Goal: Task Accomplishment & Management: Use online tool/utility

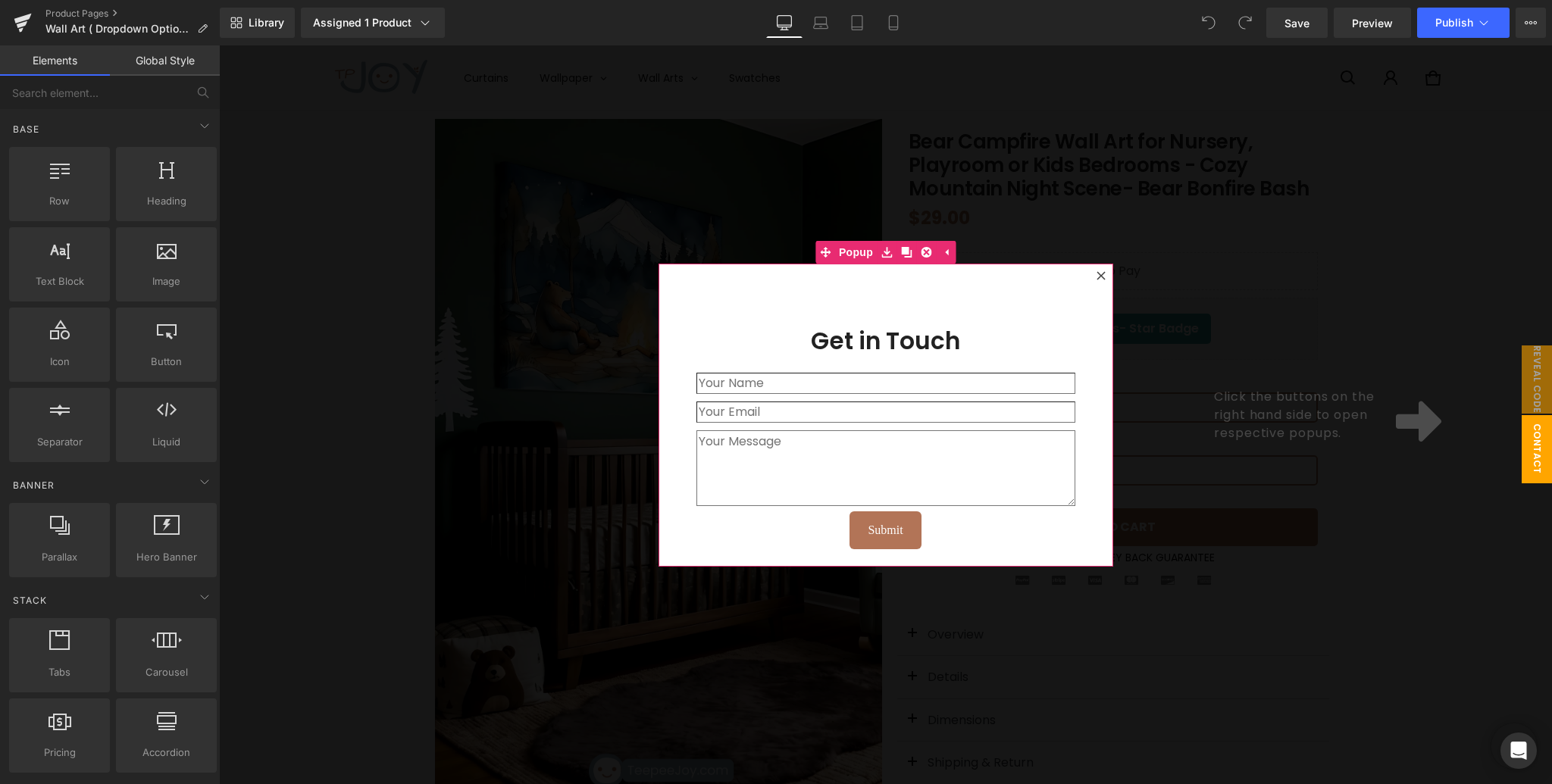
click at [1099, 275] on icon at bounding box center [1101, 275] width 9 height 9
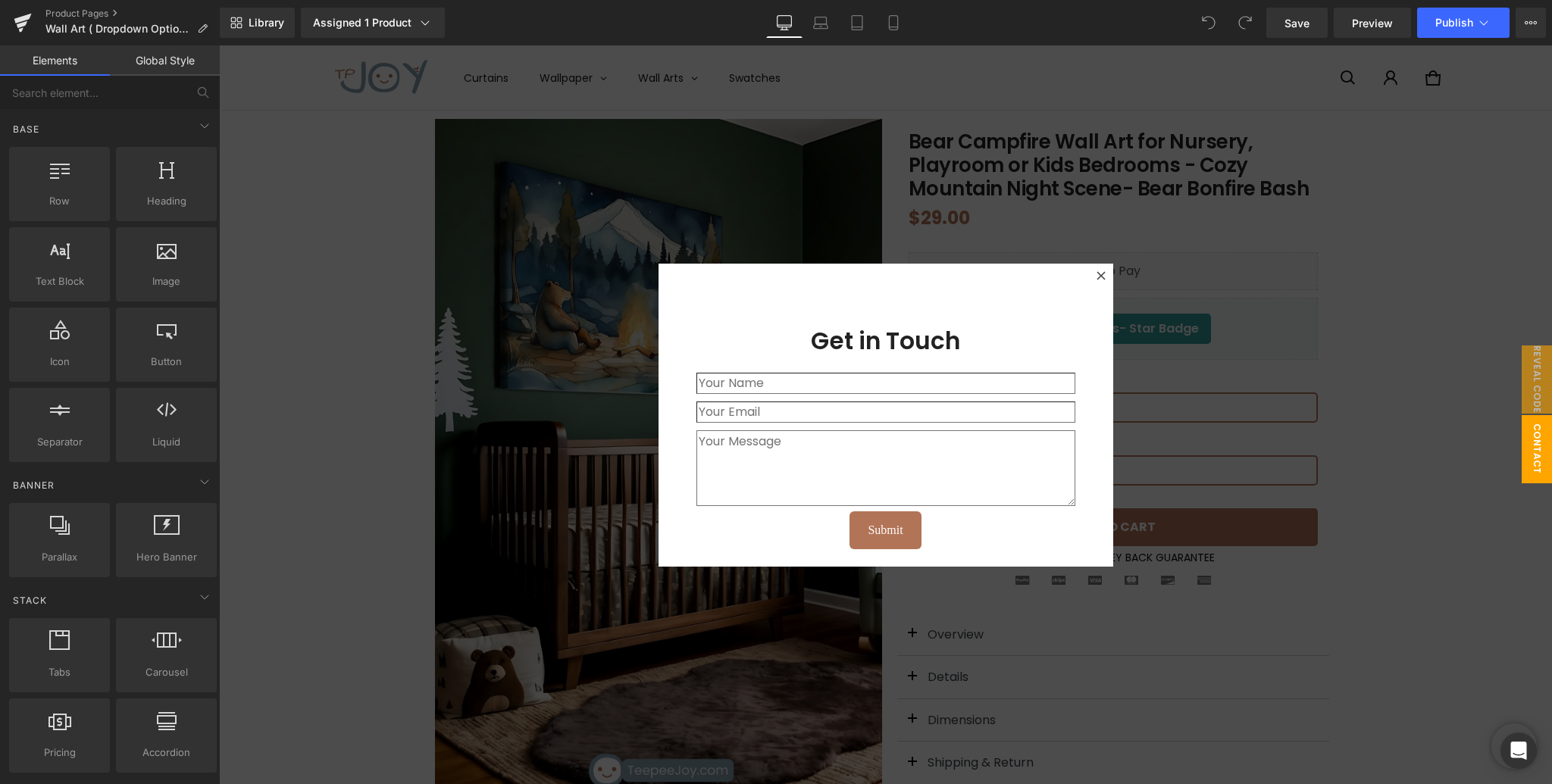
click at [1099, 272] on icon at bounding box center [1100, 275] width 8 height 8
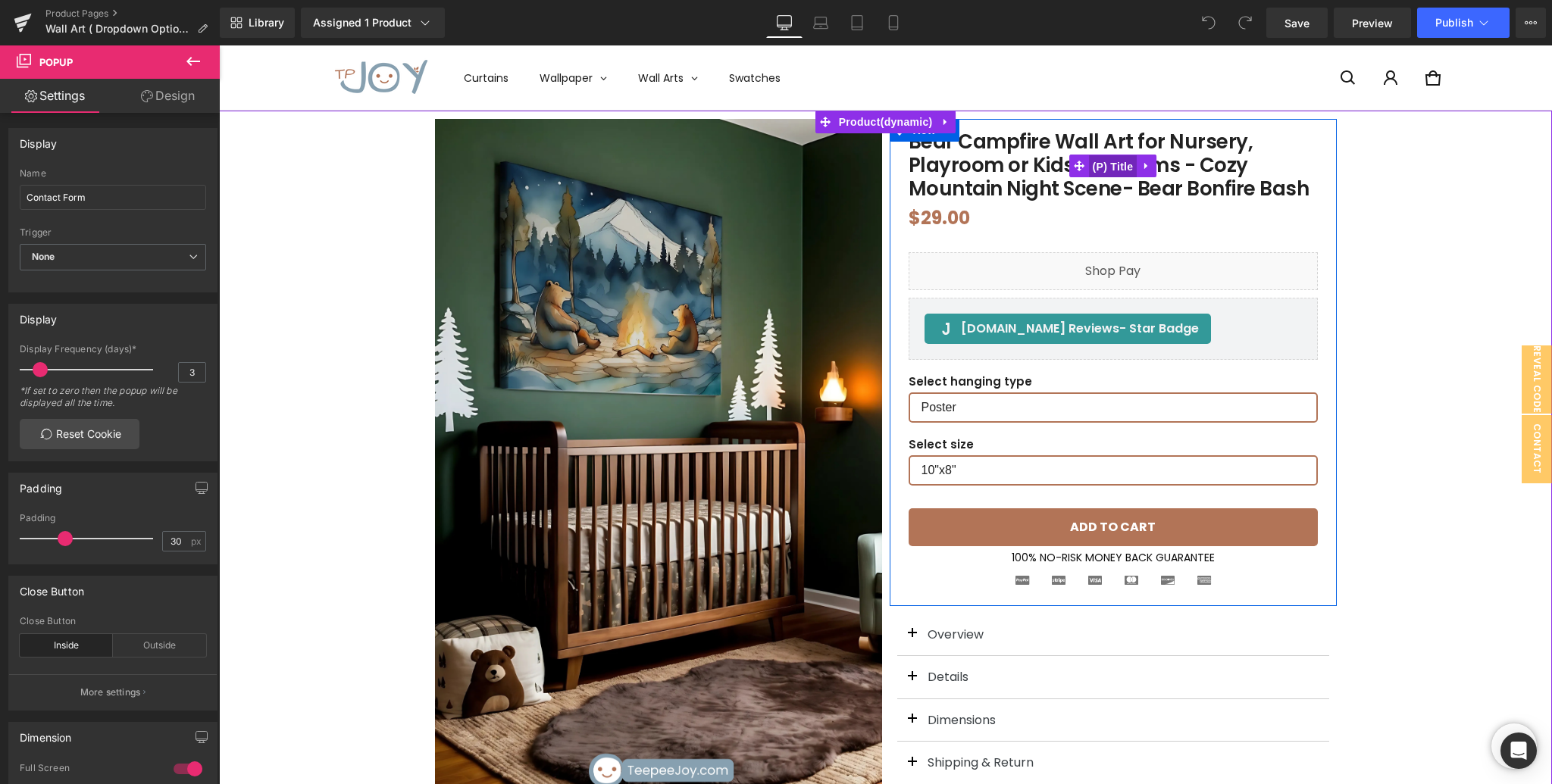
click at [1109, 173] on span "(P) Title" at bounding box center [1112, 167] width 48 height 23
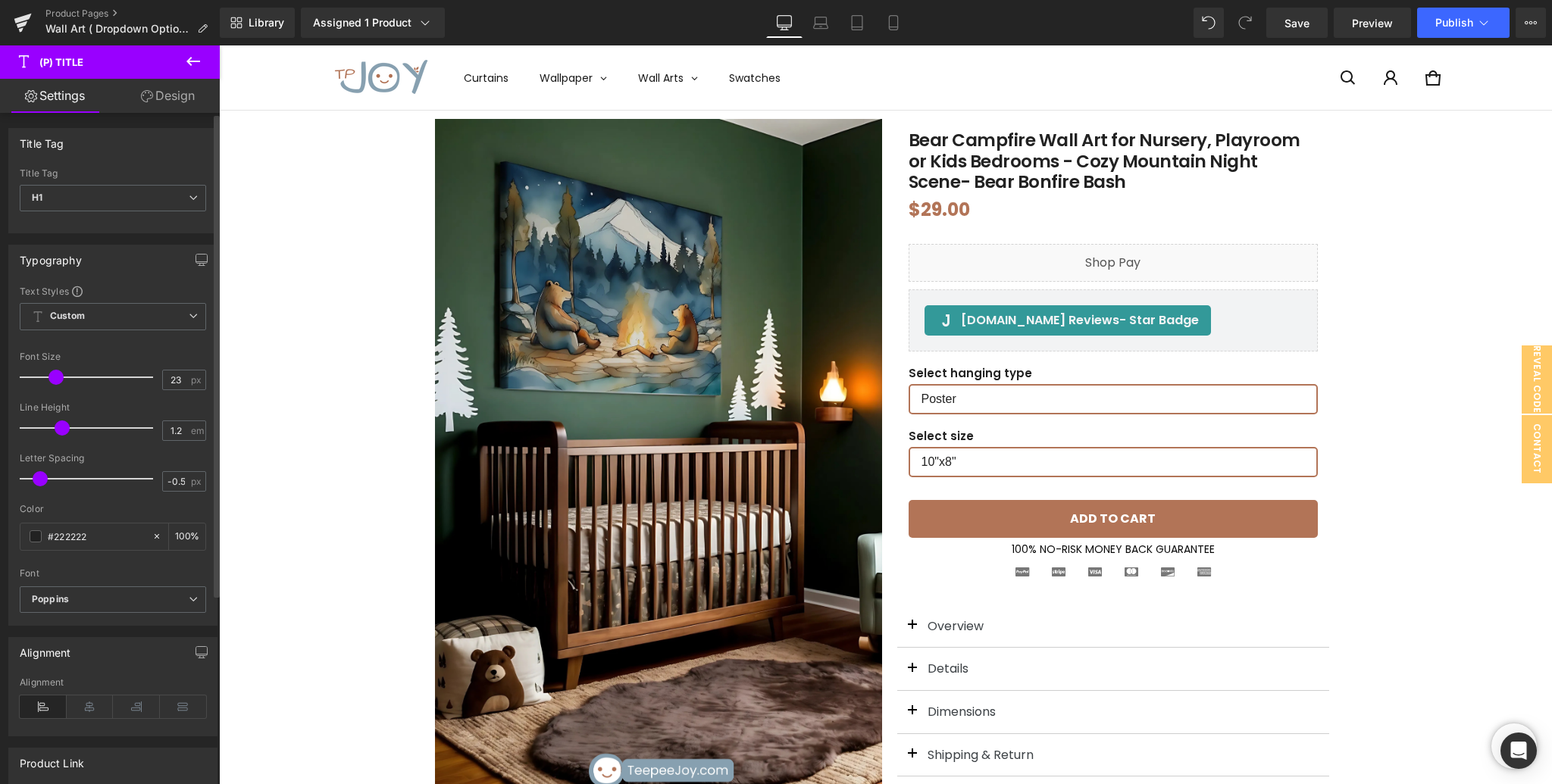
type input "22"
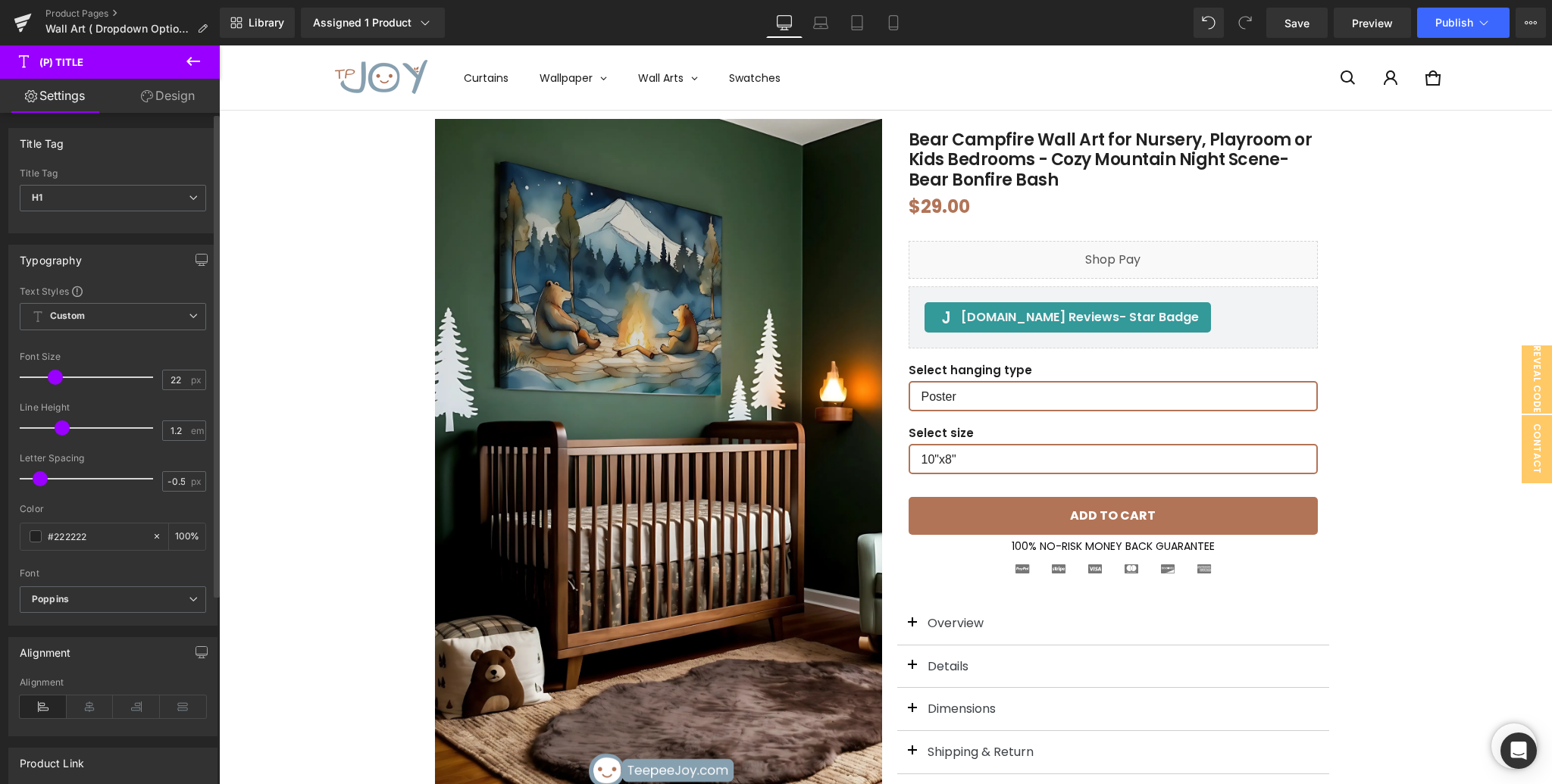
click at [53, 376] on span at bounding box center [55, 377] width 15 height 15
click at [191, 60] on icon at bounding box center [193, 62] width 18 height 18
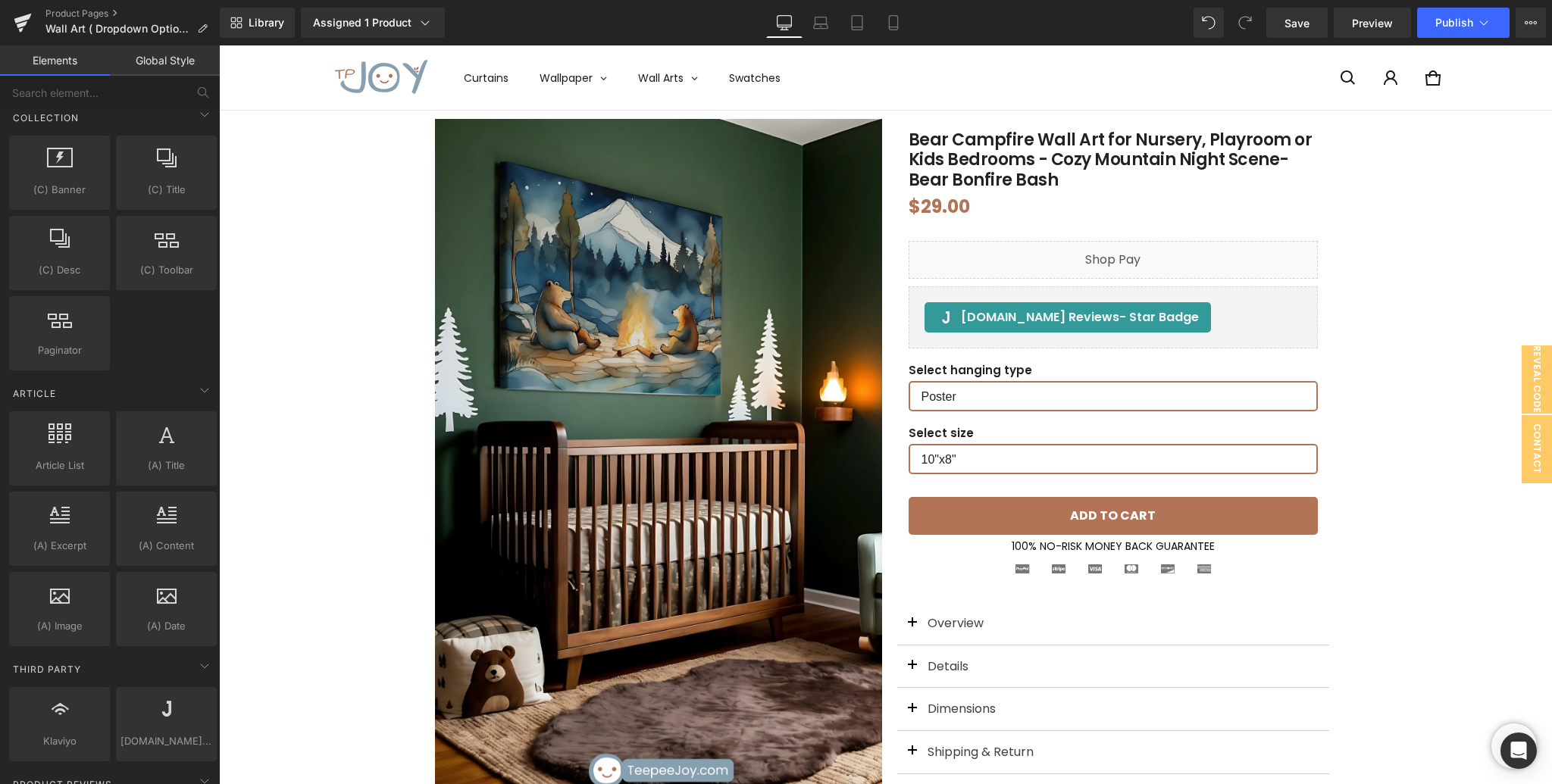
scroll to position [2491, 0]
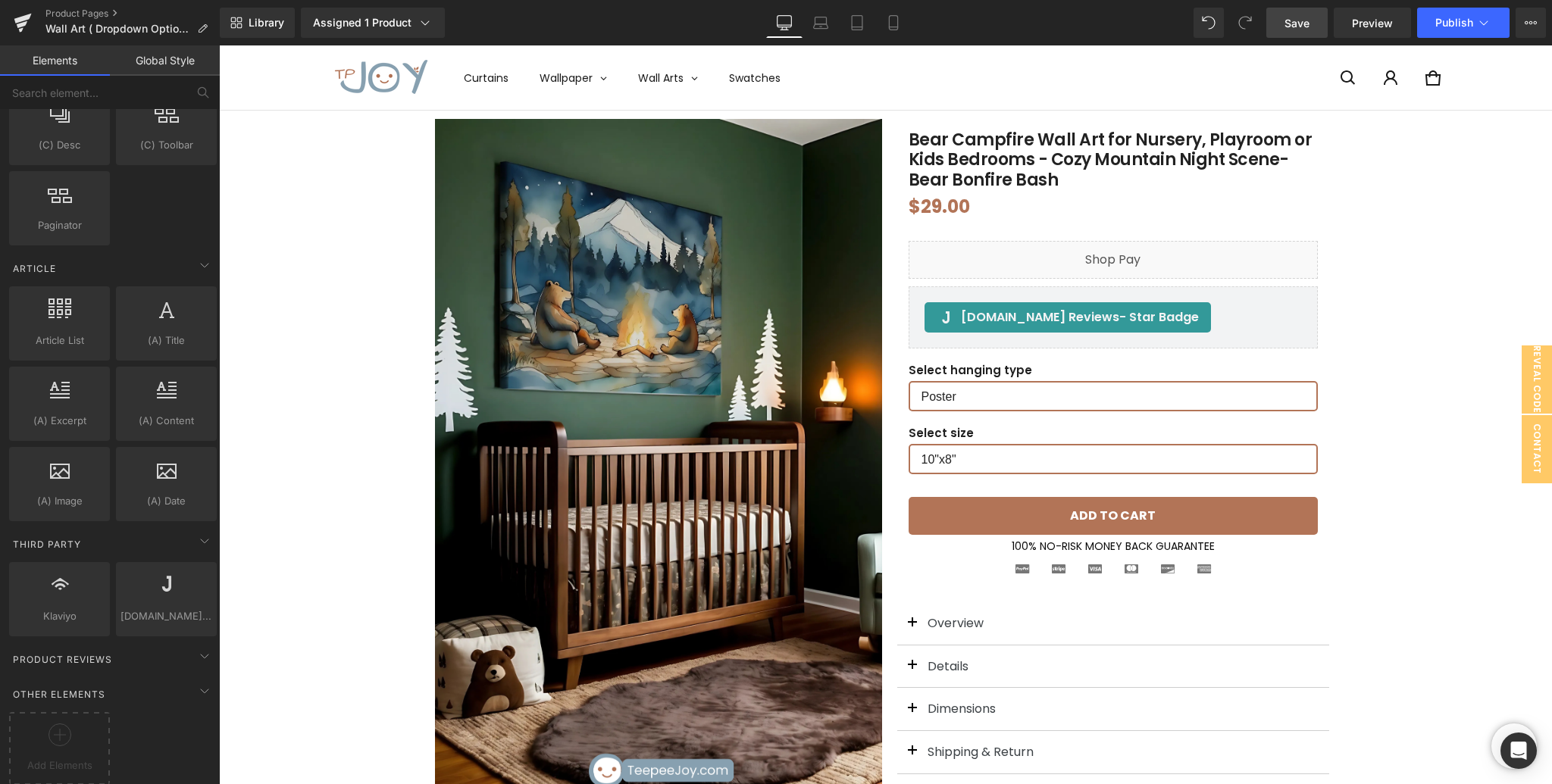
click at [1293, 22] on span "Save" at bounding box center [1296, 23] width 25 height 16
click at [1530, 23] on icon at bounding box center [1530, 23] width 12 height 12
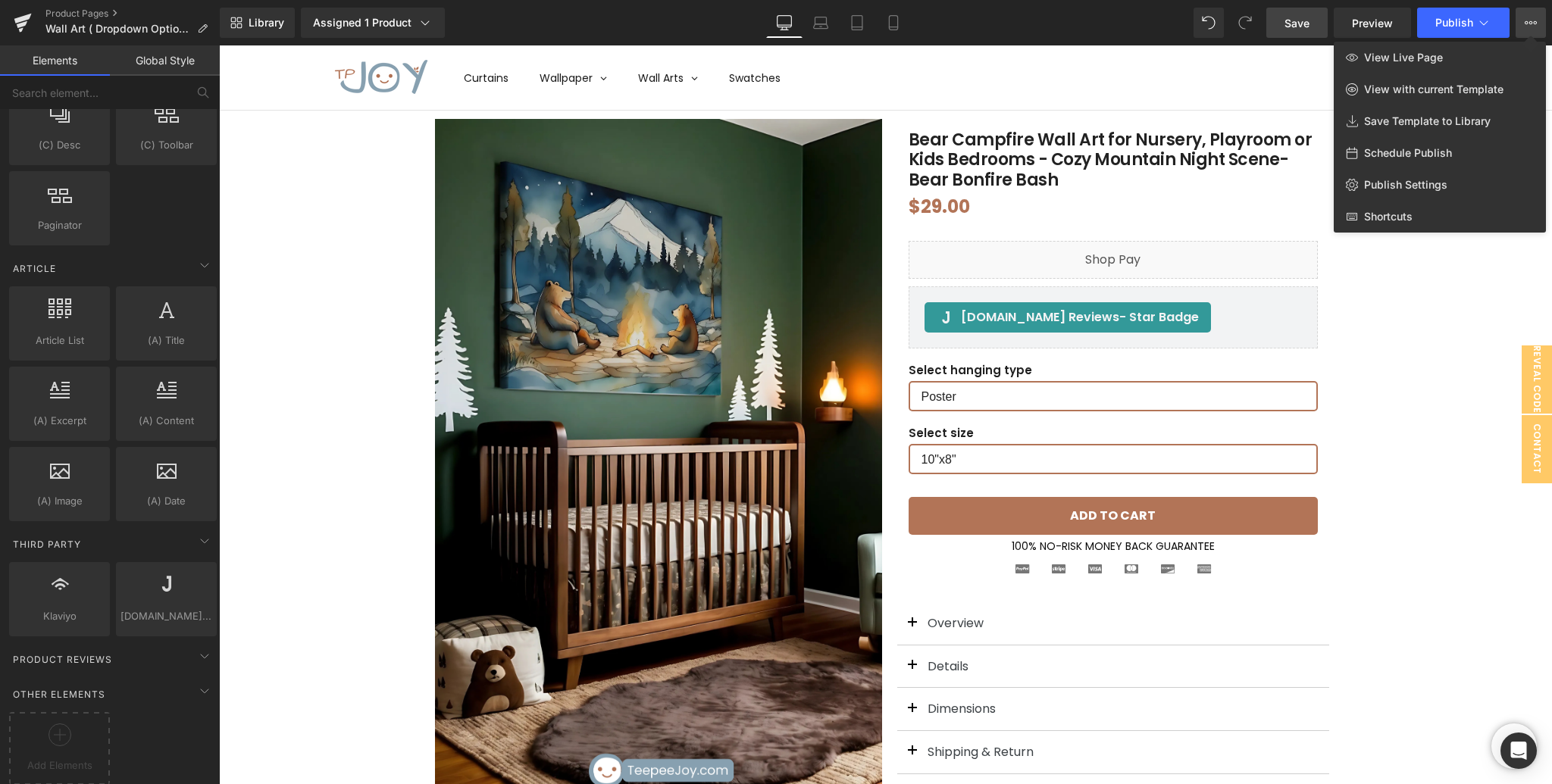
click at [170, 57] on link "Global Style" at bounding box center [165, 60] width 110 height 30
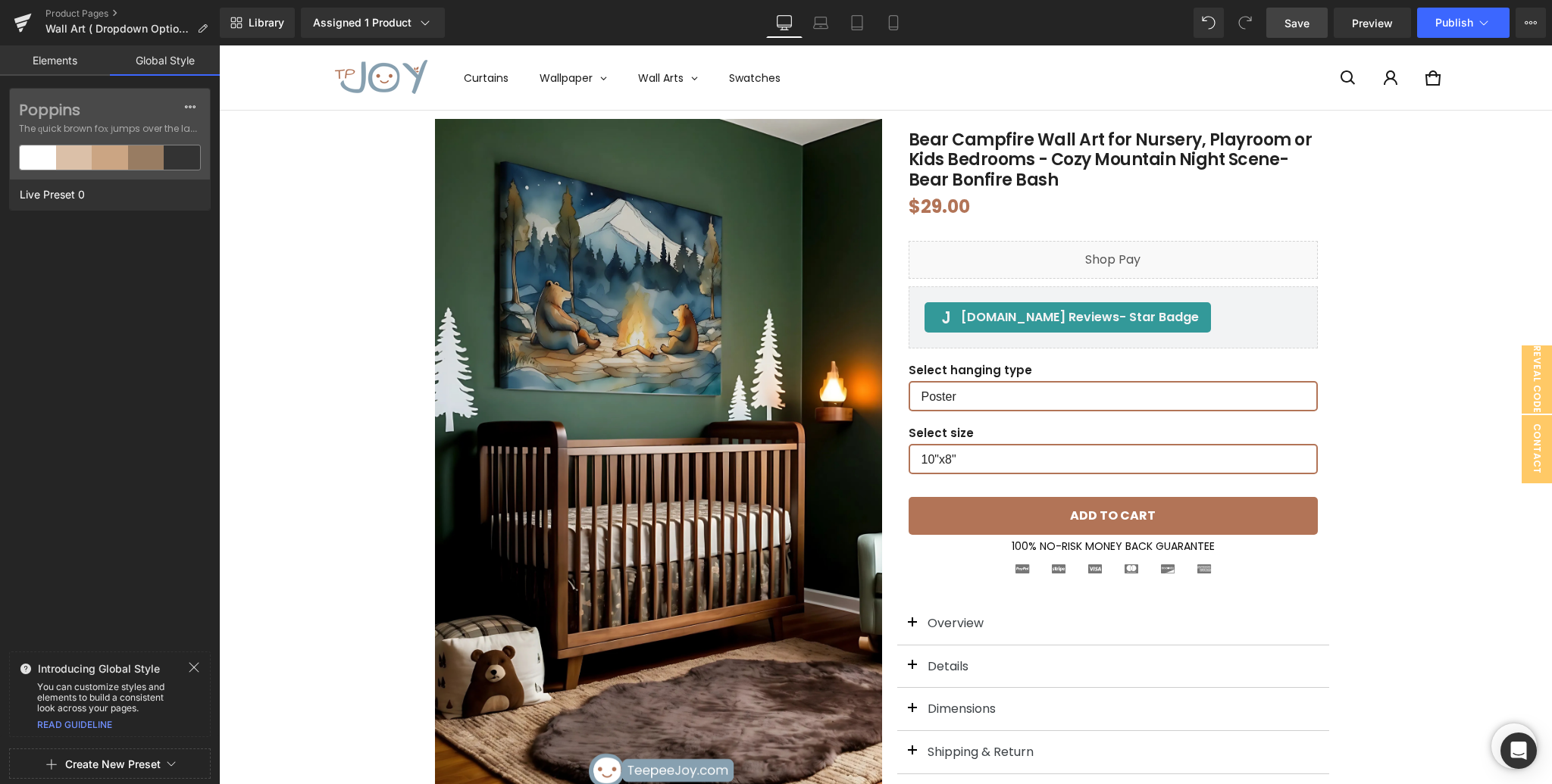
click at [50, 59] on link "Elements" at bounding box center [55, 60] width 110 height 30
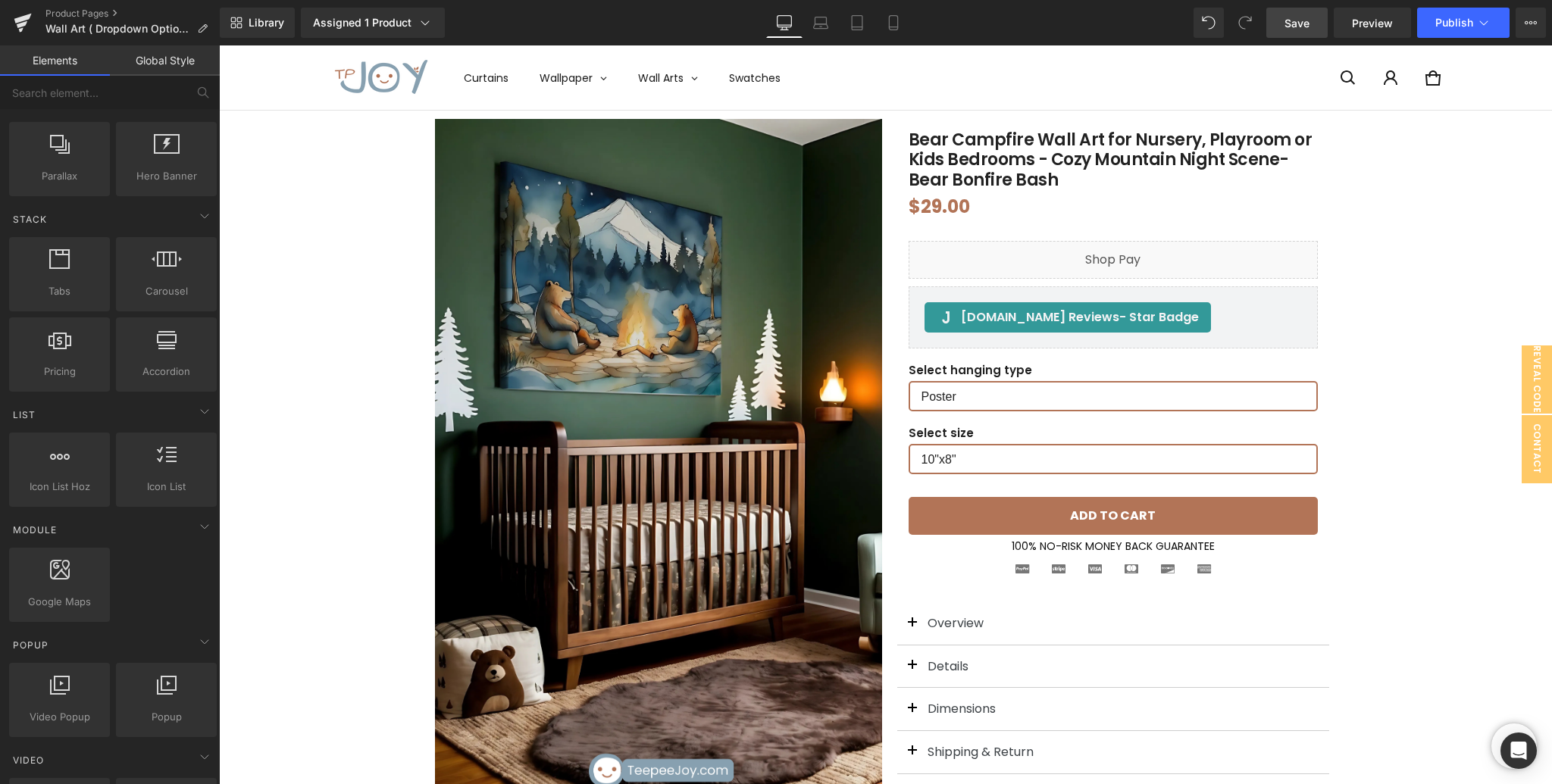
scroll to position [0, 0]
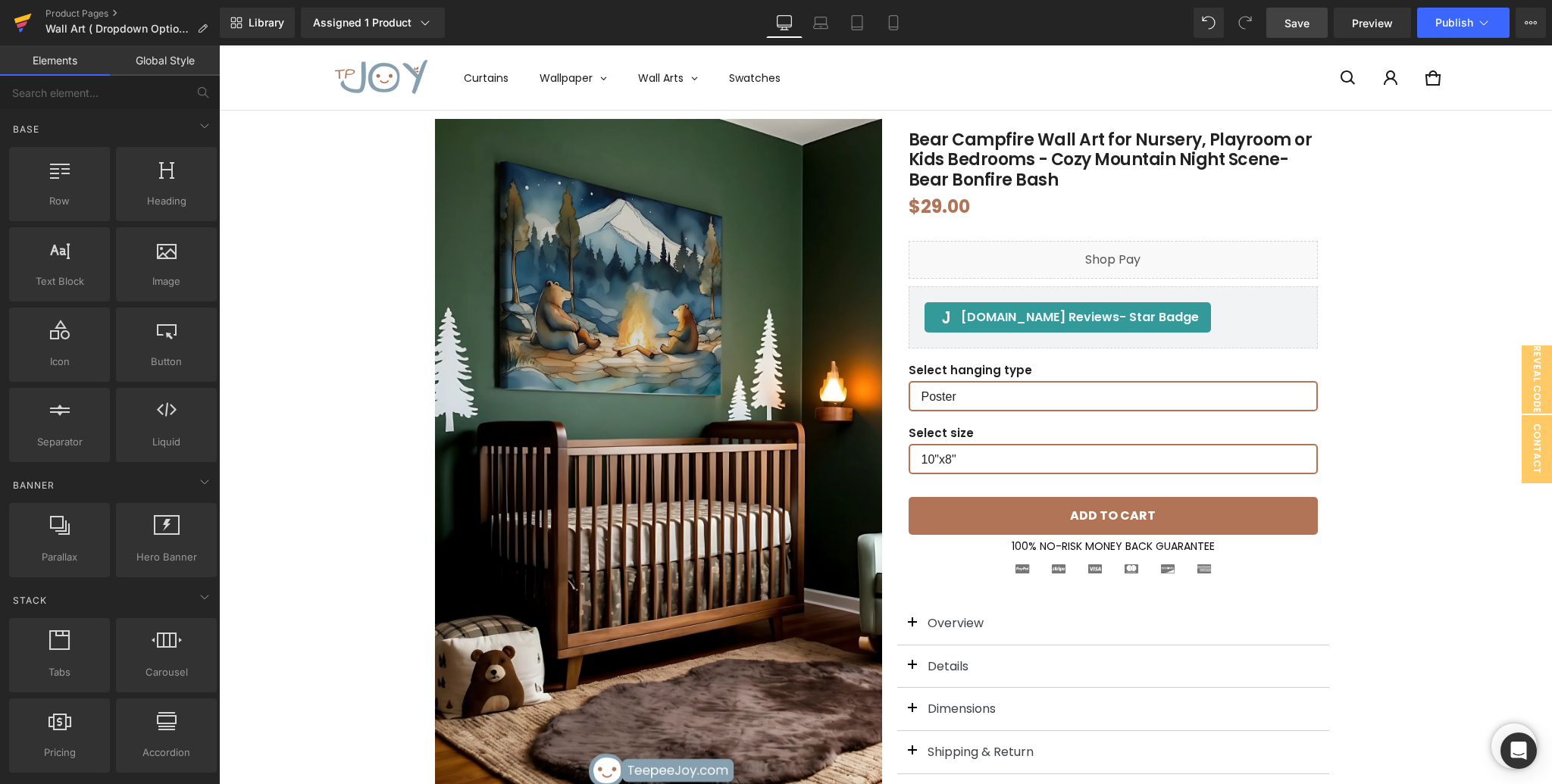
click at [22, 22] on icon at bounding box center [23, 22] width 18 height 38
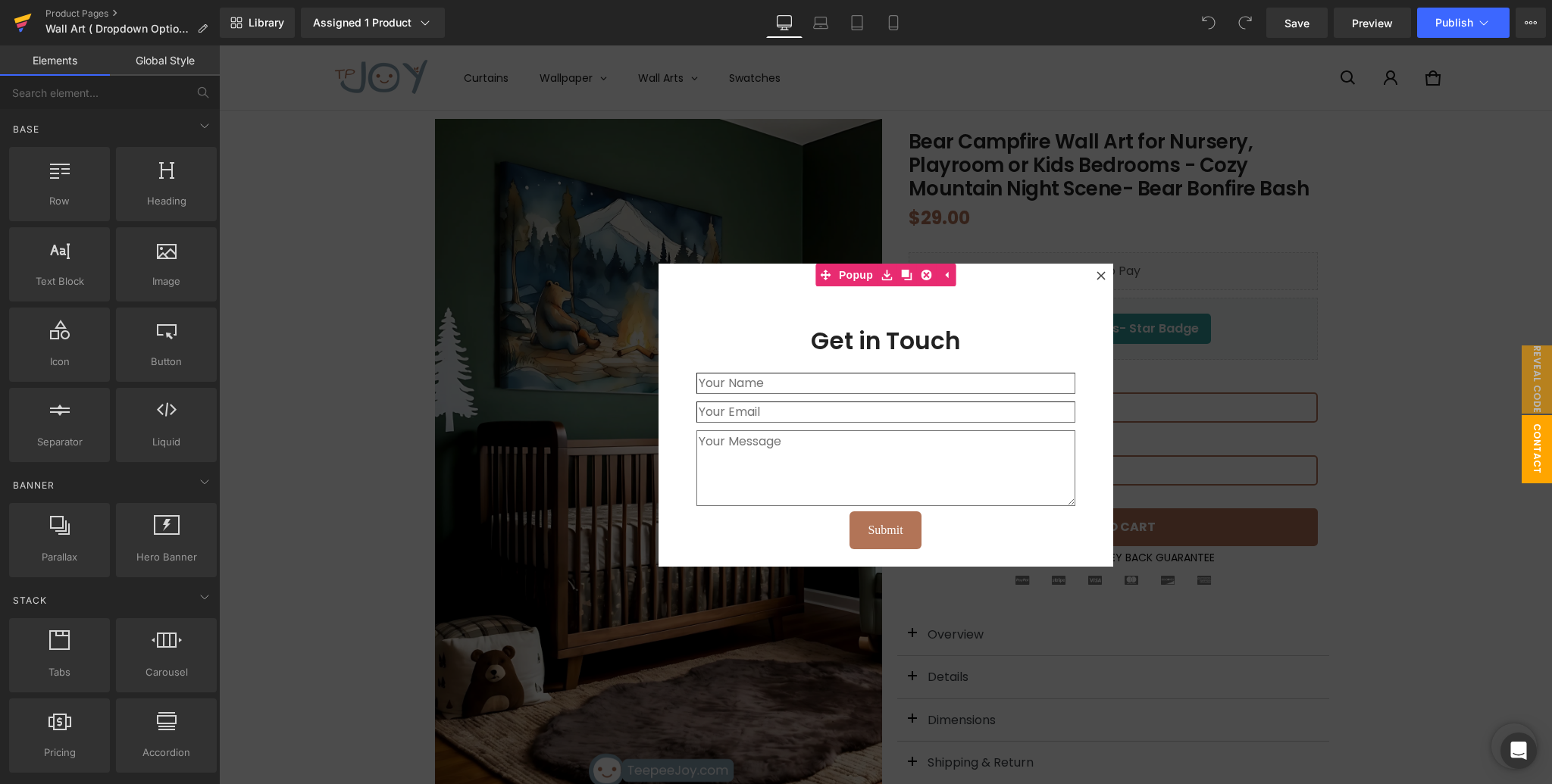
click at [21, 25] on icon at bounding box center [22, 25] width 11 height 7
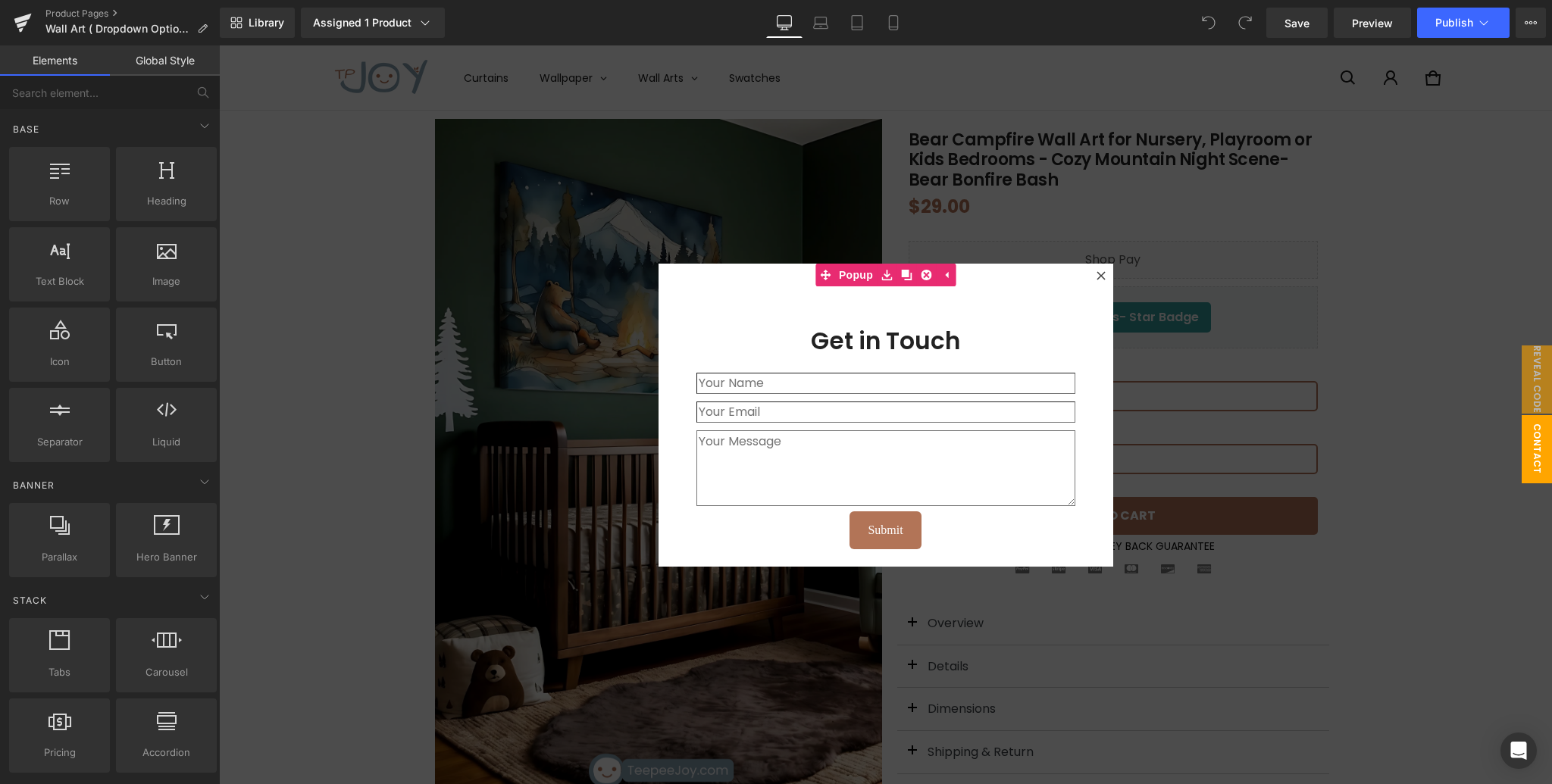
click at [1102, 271] on icon at bounding box center [1101, 275] width 9 height 9
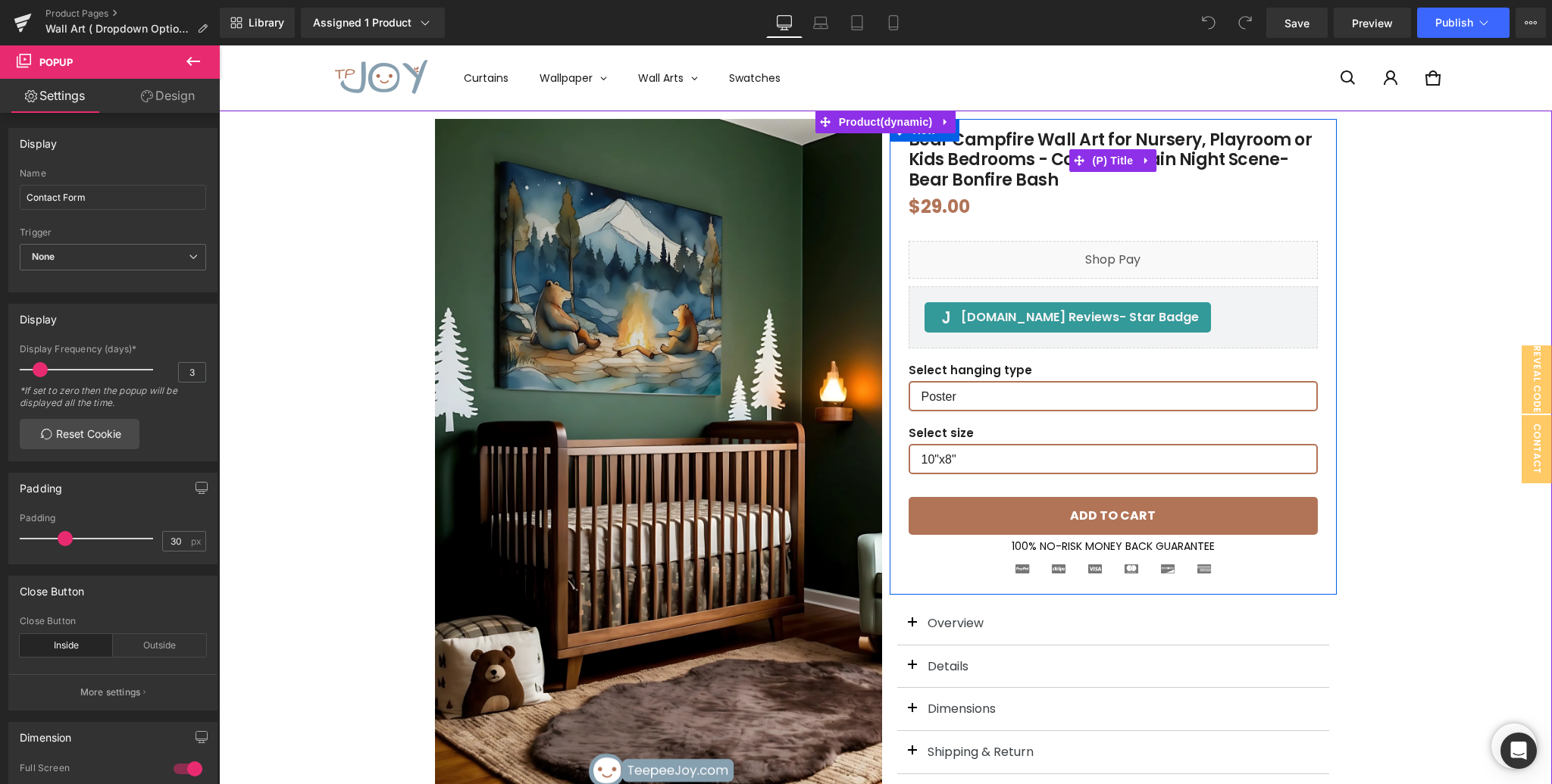
click at [1013, 170] on span "Bear Campfire Wall Art for Nursery, Playroom or Kids Bedrooms - Cozy Mountain N…" at bounding box center [1112, 160] width 409 height 60
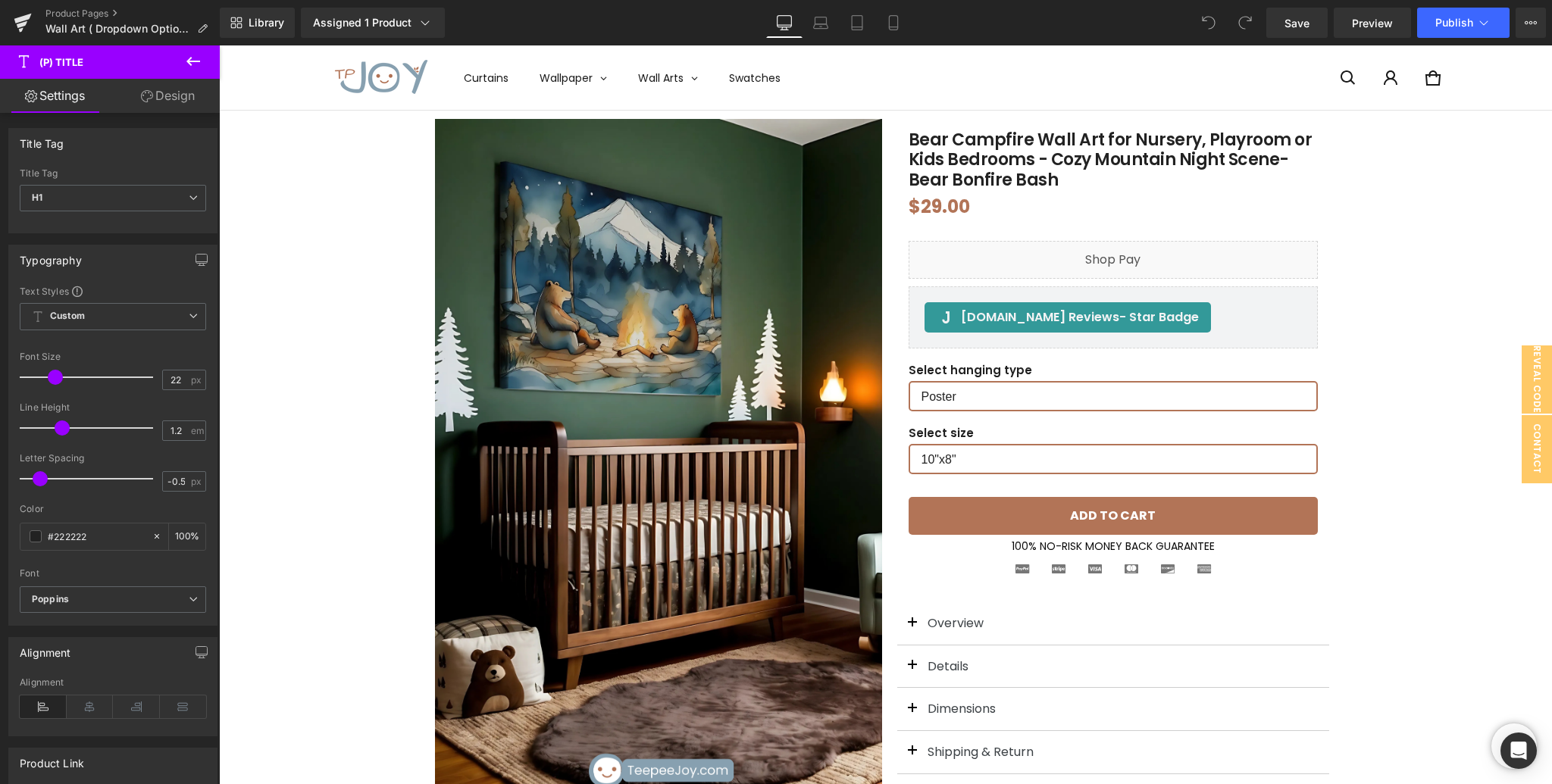
click at [194, 64] on icon at bounding box center [193, 62] width 18 height 18
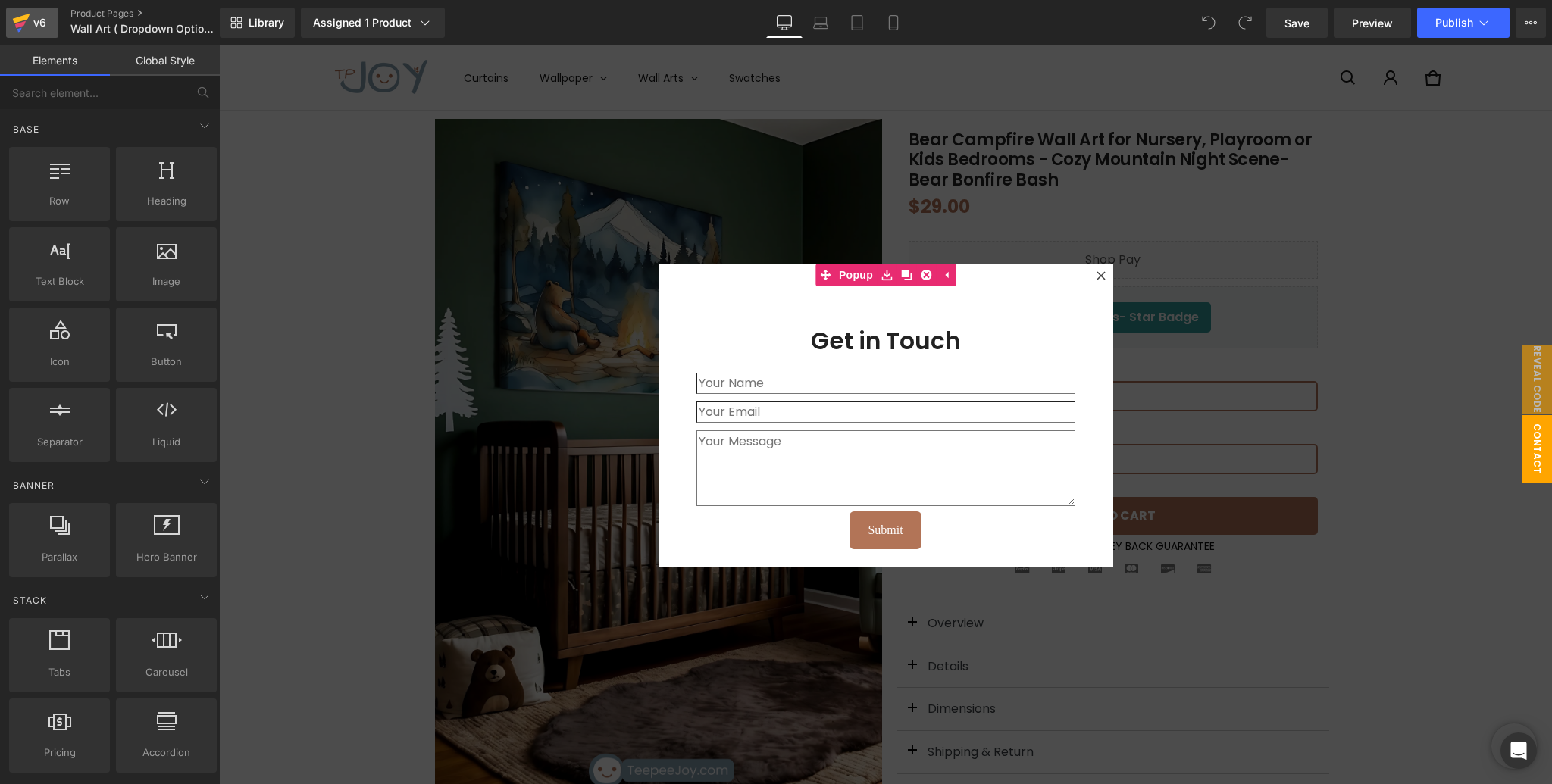
click at [38, 23] on div "v6" at bounding box center [39, 23] width 19 height 20
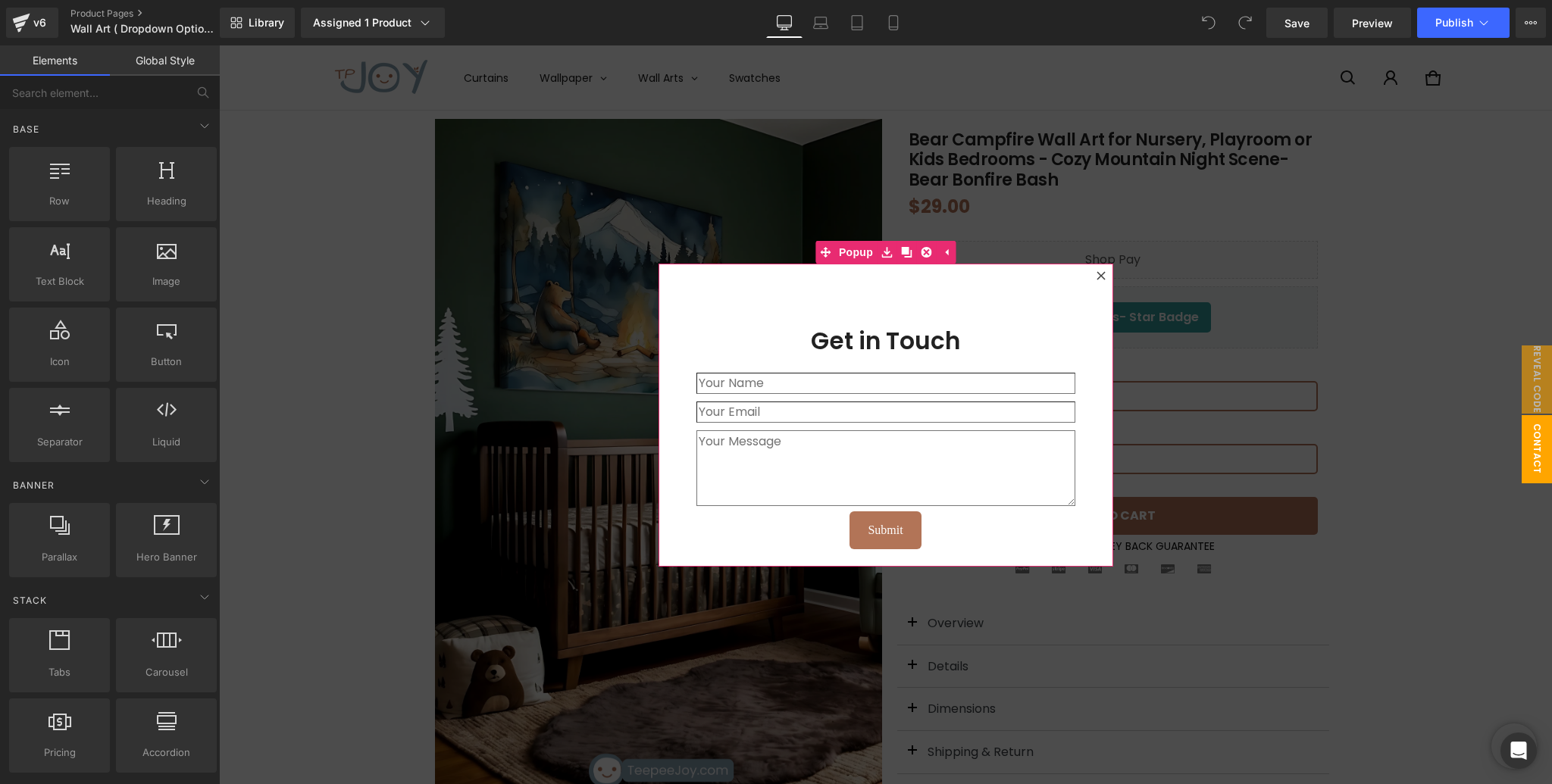
click at [1099, 278] on icon at bounding box center [1101, 275] width 9 height 9
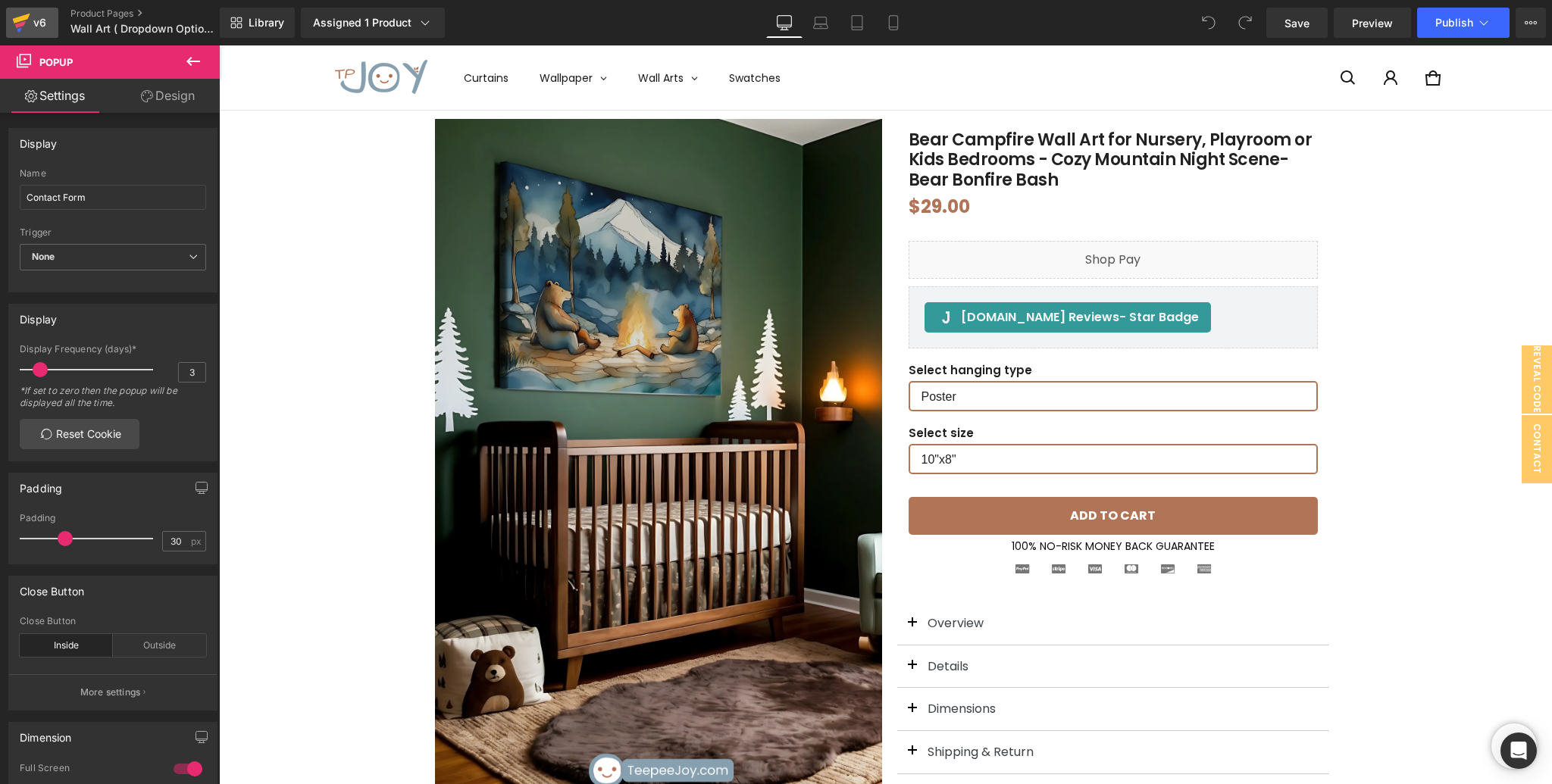
click at [43, 25] on div "v6" at bounding box center [39, 23] width 19 height 20
